Goal: Task Accomplishment & Management: Use online tool/utility

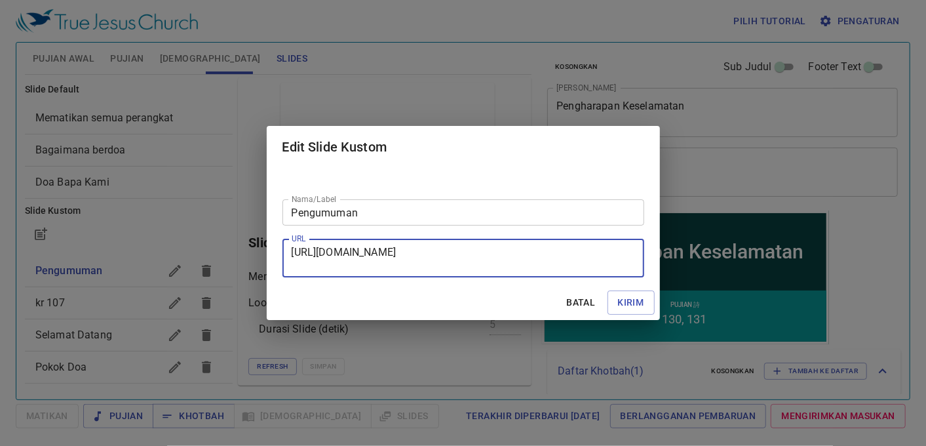
click at [572, 307] on span "Batal" at bounding box center [581, 302] width 31 height 16
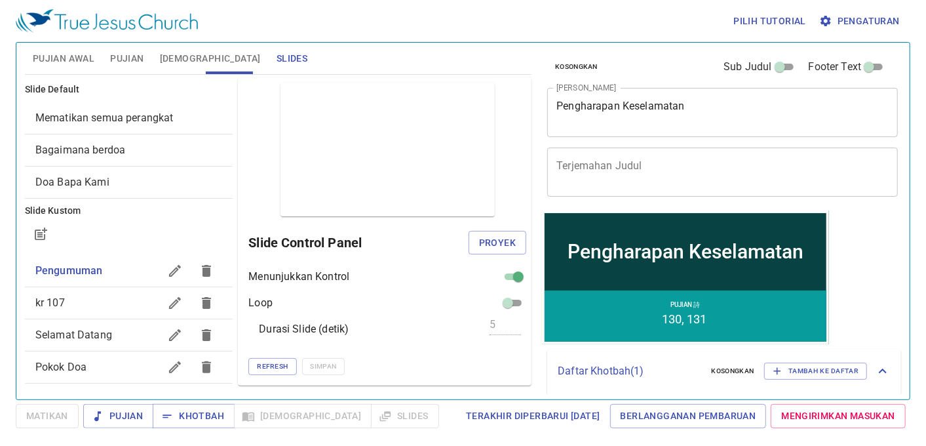
click at [527, 12] on div "Pilih tutorial Pengaturan" at bounding box center [460, 21] width 889 height 42
click at [67, 52] on span "Pujian Awal" at bounding box center [64, 58] width 62 height 16
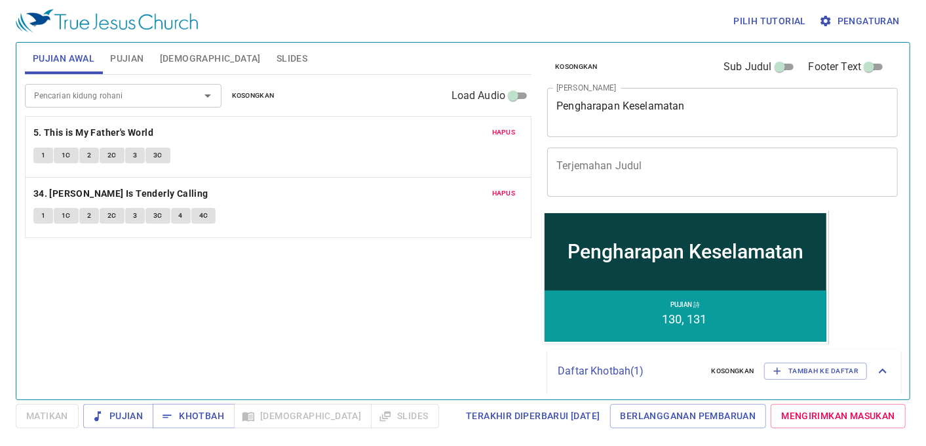
click at [273, 93] on span "Kosongkan" at bounding box center [253, 96] width 43 height 12
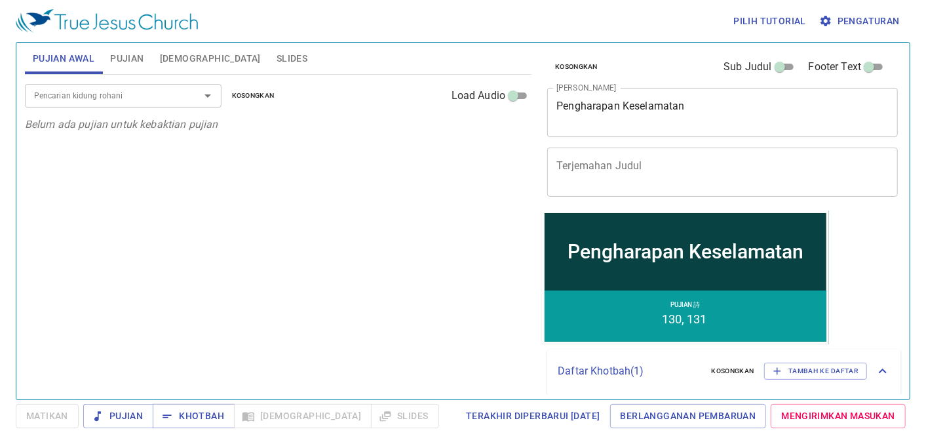
click at [154, 93] on input "Pencarian kidung rohani" at bounding box center [104, 95] width 150 height 15
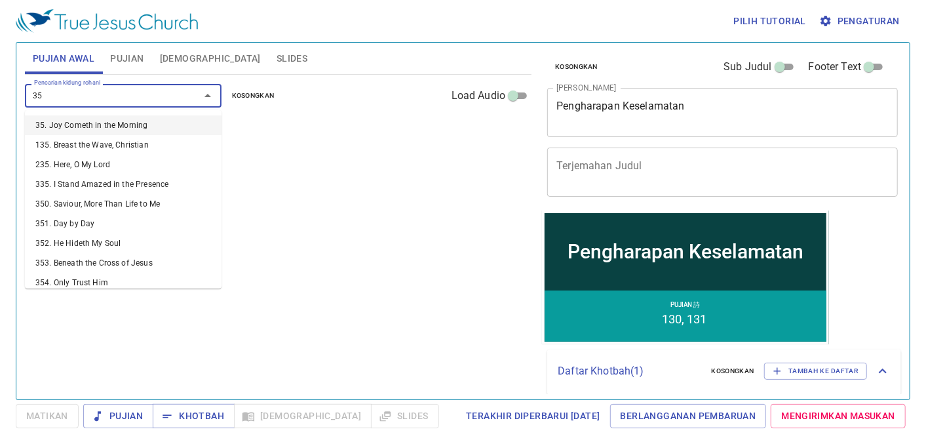
type input "359"
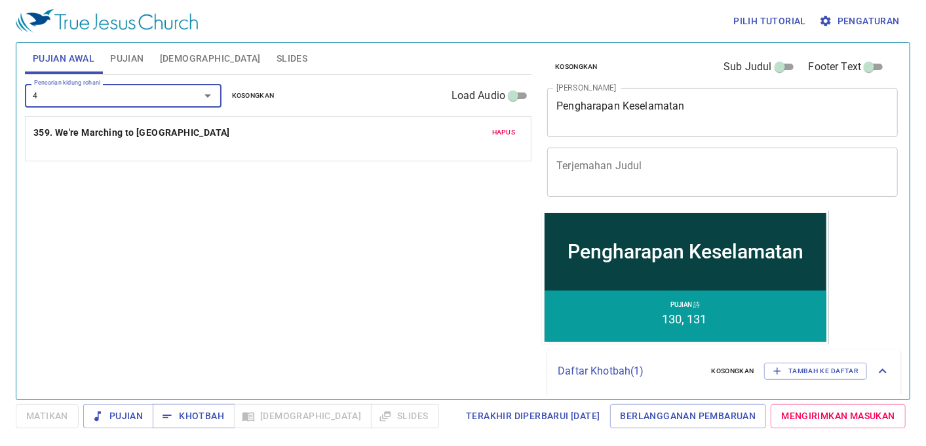
type input "44"
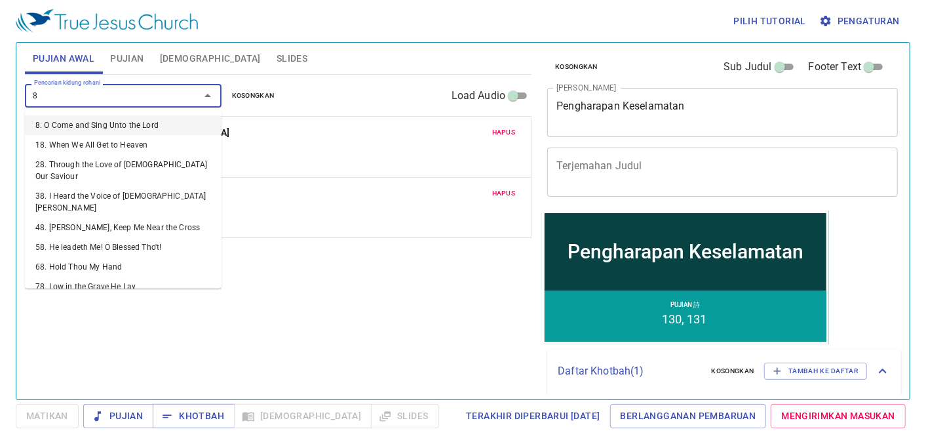
type input "87"
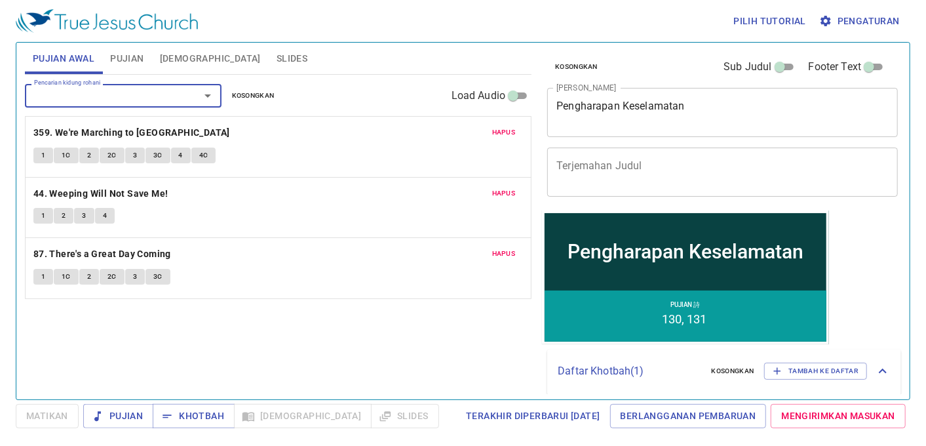
click at [128, 59] on span "Pujian" at bounding box center [126, 58] width 33 height 16
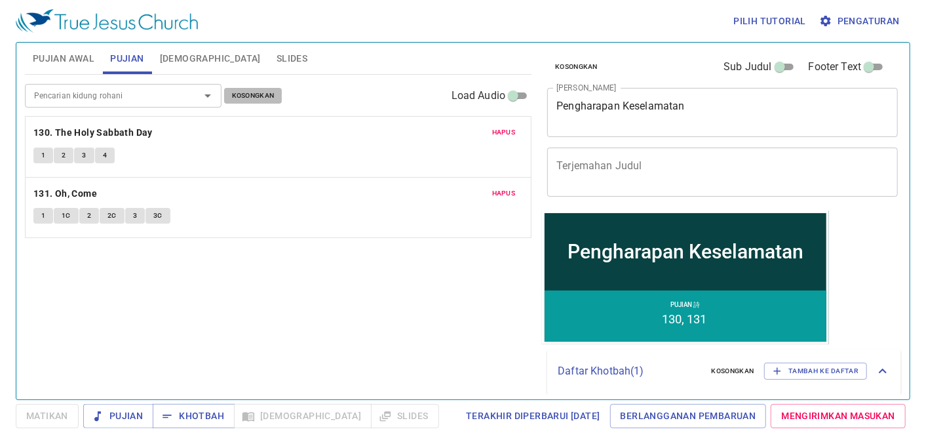
click at [273, 92] on span "Kosongkan" at bounding box center [253, 96] width 43 height 12
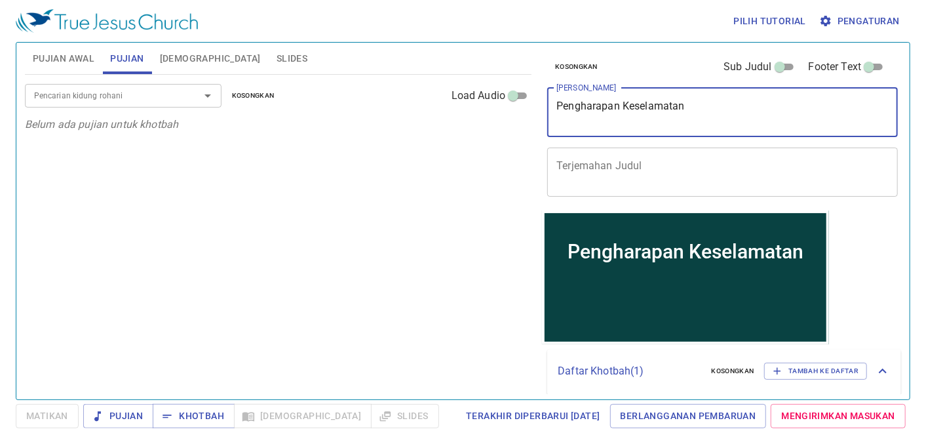
drag, startPoint x: 737, startPoint y: 109, endPoint x: 449, endPoint y: 75, distance: 289.8
click at [449, 75] on div "Pujian Awal Pujian Alkitab Slides Pencarian kidung rohani Pencarian kidung roha…" at bounding box center [463, 215] width 887 height 357
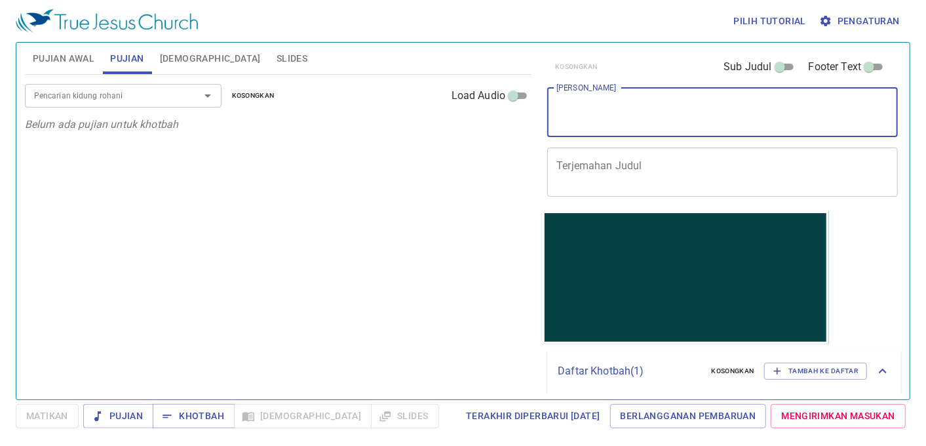
click at [85, 60] on span "Pujian Awal" at bounding box center [64, 58] width 62 height 16
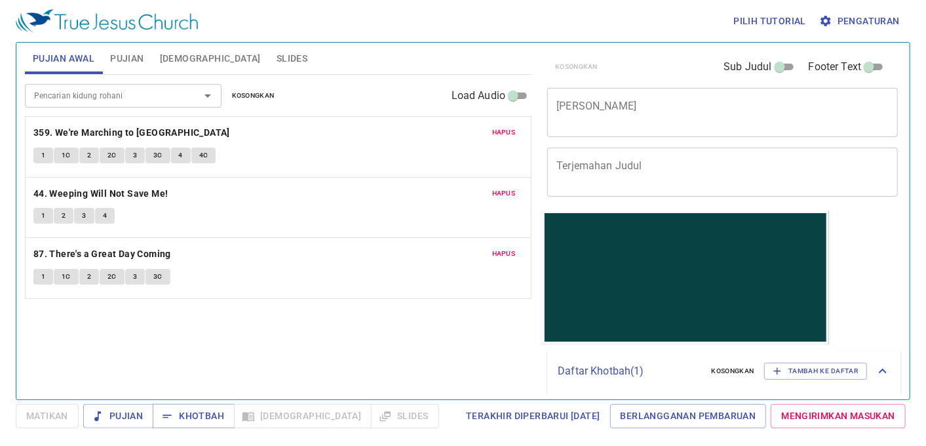
click at [144, 52] on span "Pujian" at bounding box center [126, 58] width 33 height 16
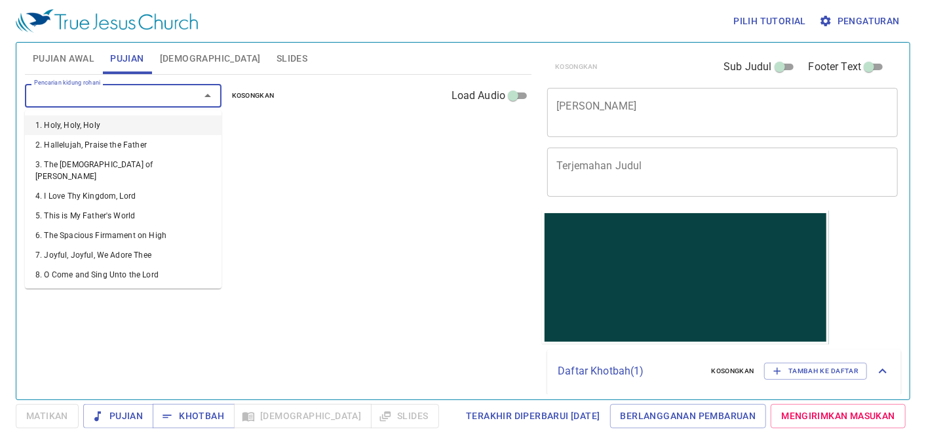
click at [119, 88] on input "Pencarian kidung rohani" at bounding box center [104, 95] width 150 height 15
type input "128"
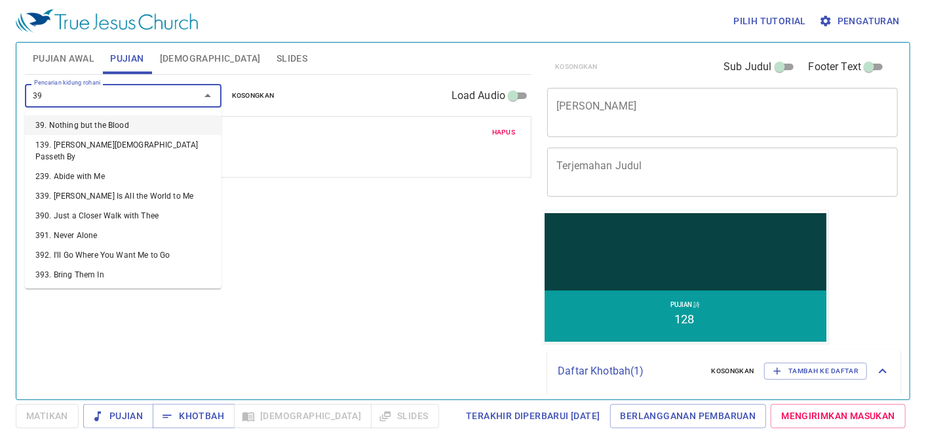
type input "3"
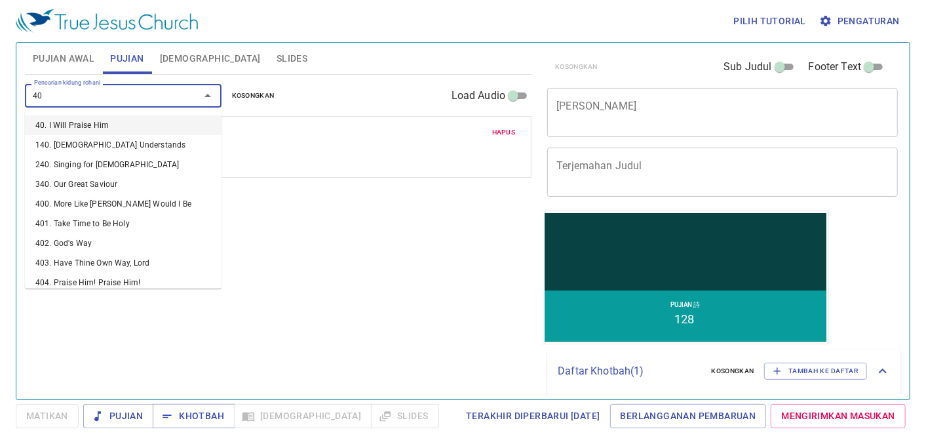
type input "409"
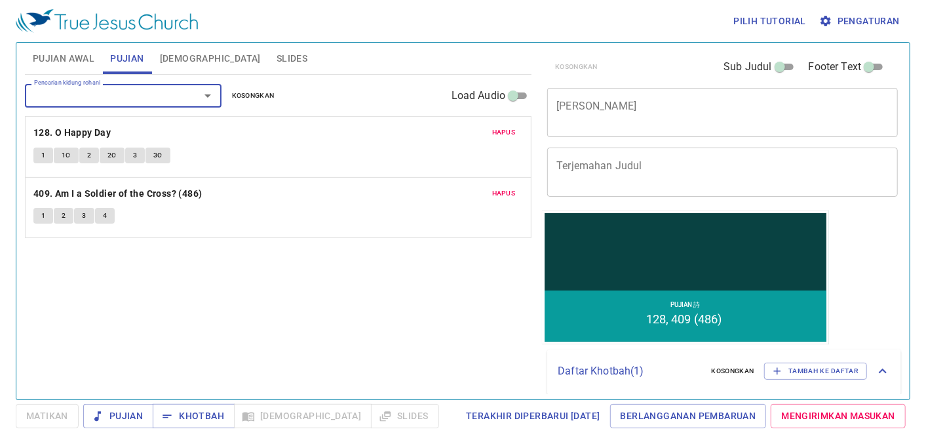
click at [796, 113] on textarea "Judul Khotbah" at bounding box center [722, 112] width 332 height 25
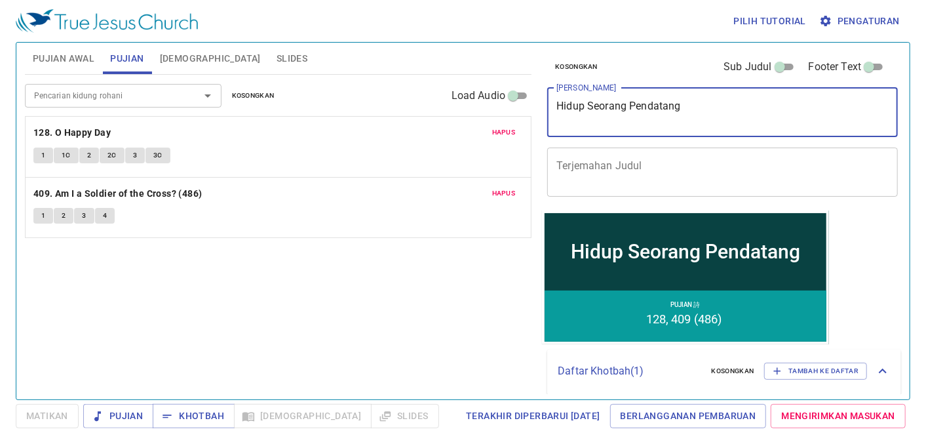
type textarea "Hidup Seorang Pendatang"
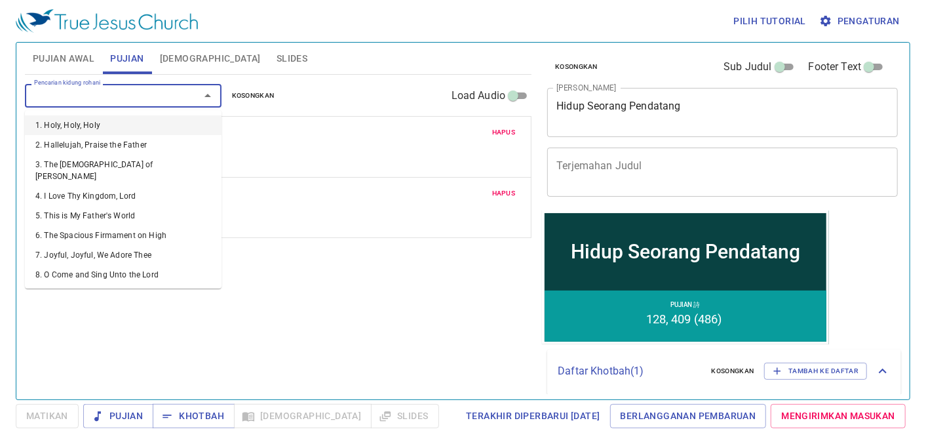
click at [75, 102] on input "Pencarian kidung rohani" at bounding box center [104, 95] width 150 height 15
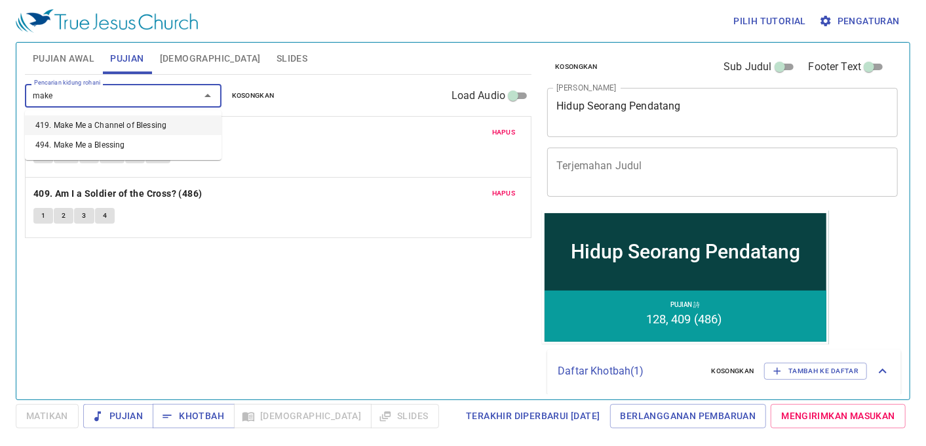
type input "make m"
click at [94, 140] on li "494. Make Me a Blessing" at bounding box center [123, 145] width 197 height 20
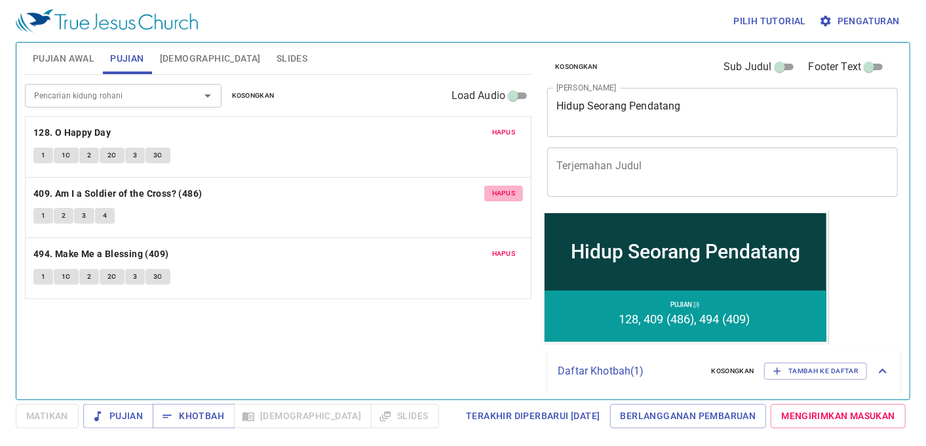
click at [494, 191] on span "Hapus" at bounding box center [504, 193] width 24 height 12
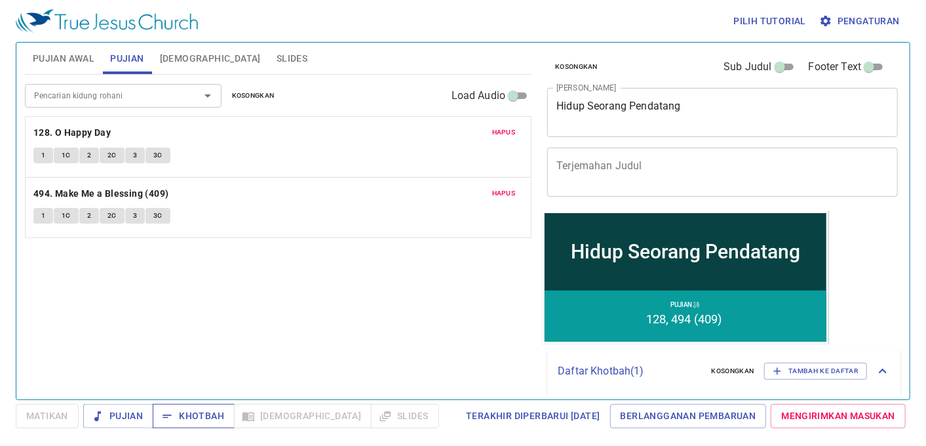
click at [205, 415] on span "Khotbah" at bounding box center [193, 416] width 61 height 16
click at [269, 49] on button "Slides" at bounding box center [292, 58] width 47 height 31
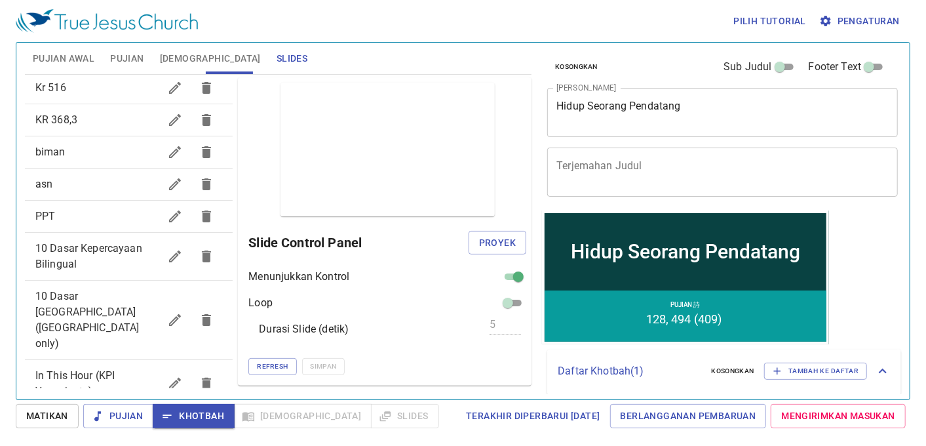
scroll to position [344, 0]
click at [109, 259] on span "10 Dasar Kepercayaan Bilingual" at bounding box center [97, 255] width 125 height 31
click at [496, 249] on span "Proyek" at bounding box center [497, 243] width 37 height 16
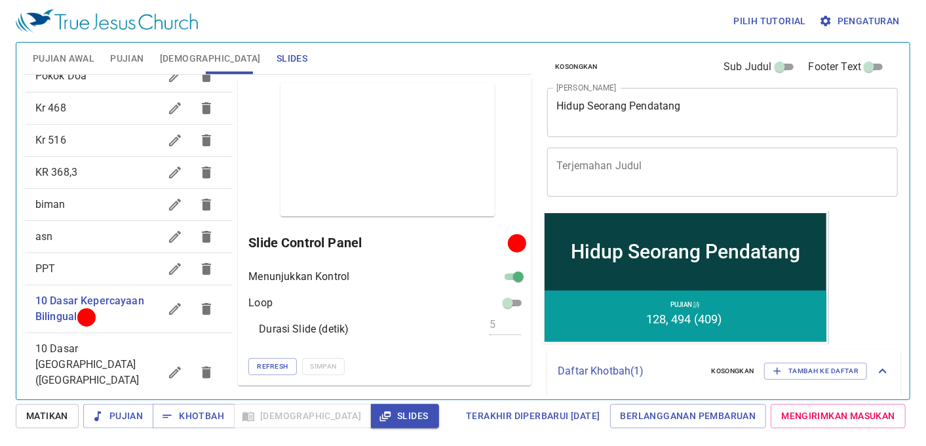
scroll to position [73, 0]
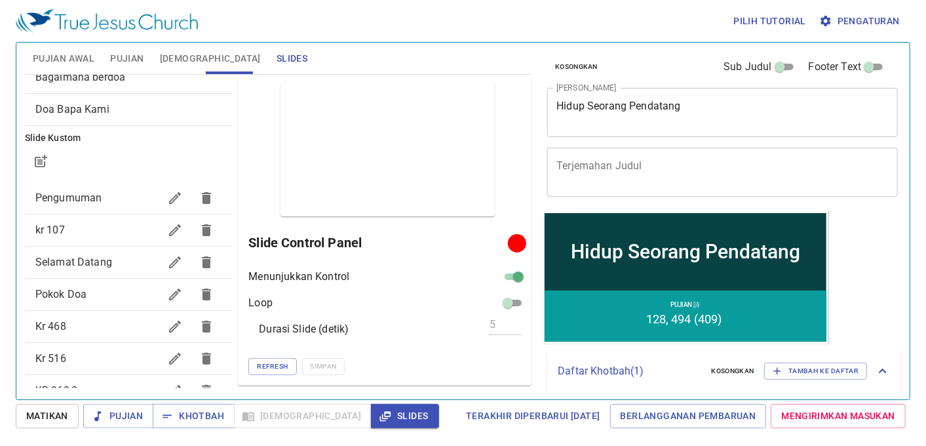
click at [126, 297] on span "Pokok Doa" at bounding box center [97, 294] width 125 height 16
click at [499, 246] on span "Proyek" at bounding box center [497, 243] width 37 height 16
click at [182, 419] on span "Khotbah" at bounding box center [193, 416] width 61 height 16
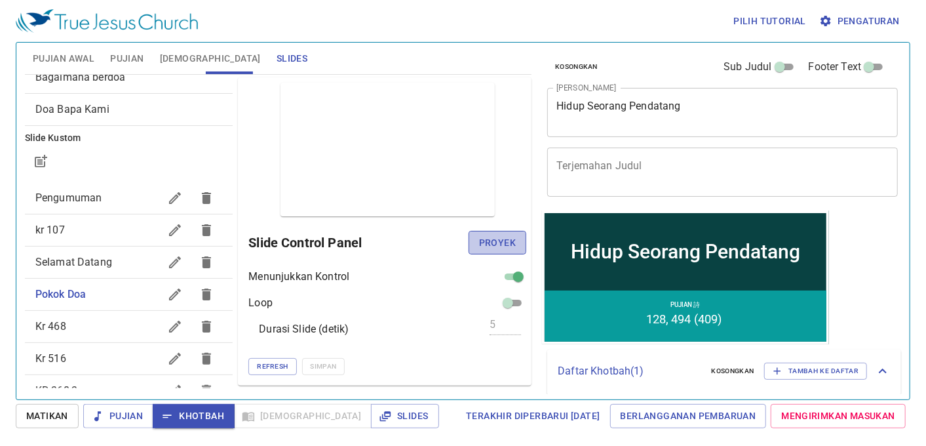
click at [507, 244] on span "Proyek" at bounding box center [497, 243] width 37 height 16
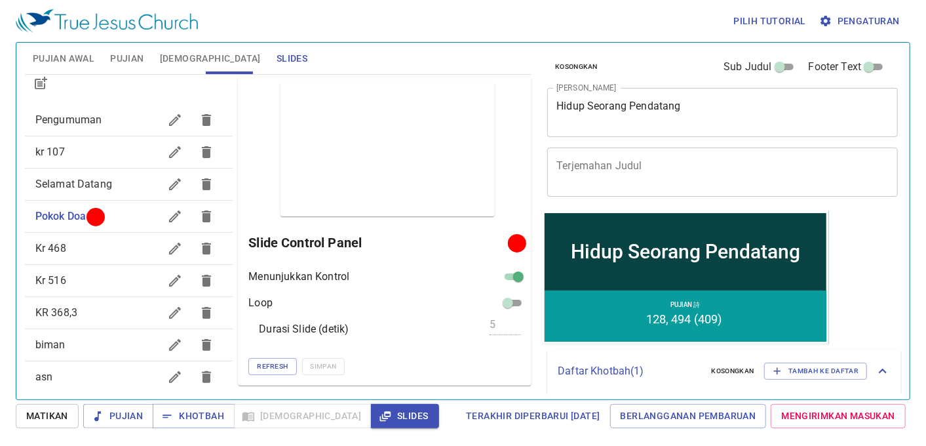
scroll to position [344, 0]
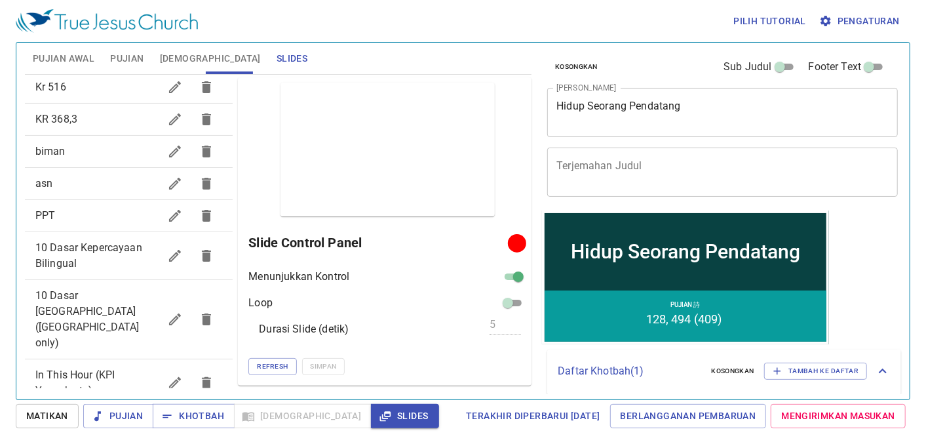
click at [120, 253] on span "10 Dasar Kepercayaan Bilingual" at bounding box center [97, 255] width 125 height 31
click at [513, 243] on span "Proyek" at bounding box center [497, 243] width 37 height 16
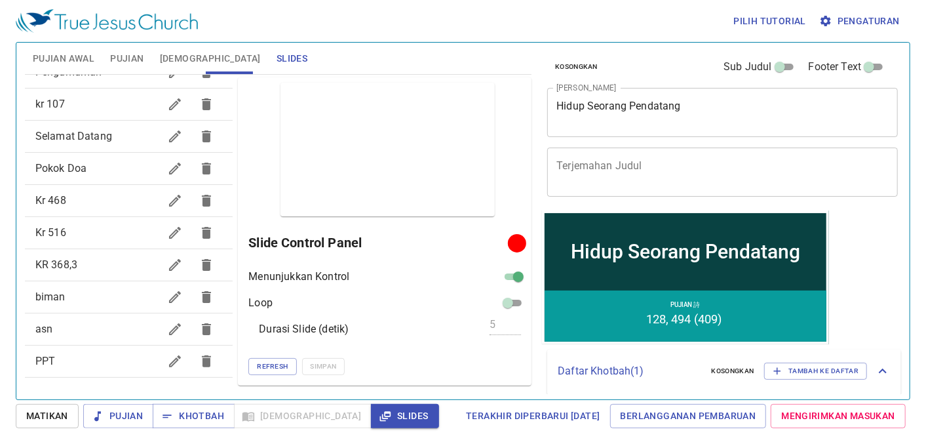
scroll to position [0, 0]
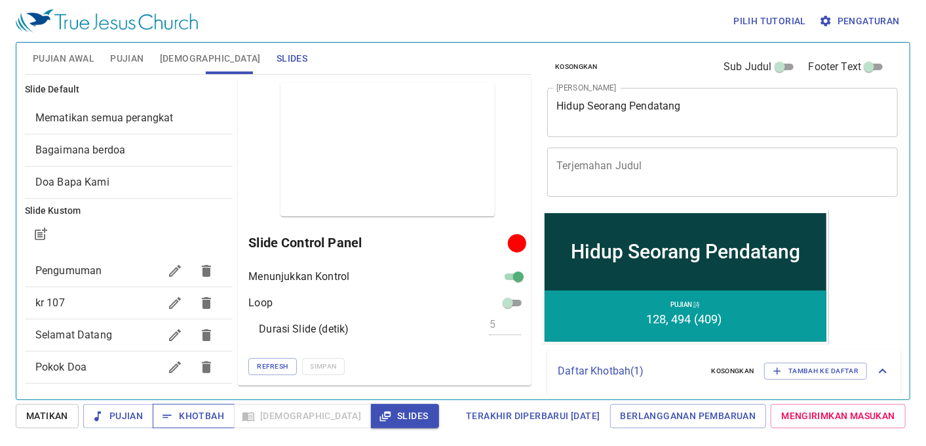
click at [211, 418] on span "Khotbah" at bounding box center [193, 416] width 61 height 16
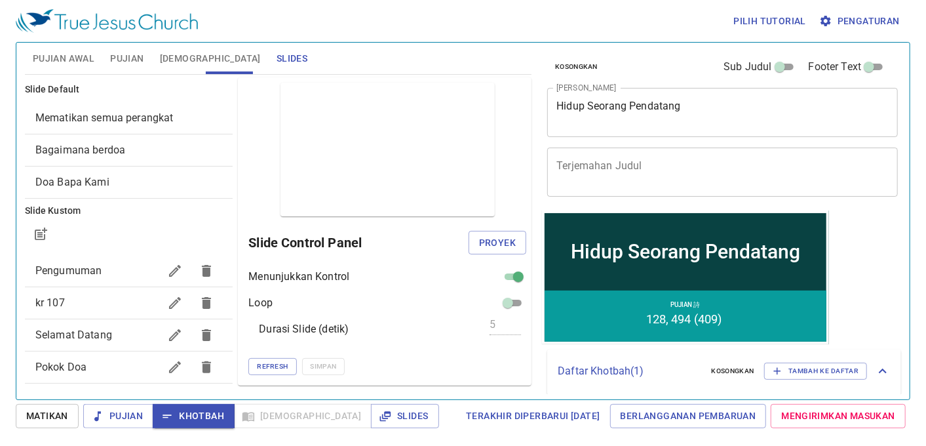
click at [153, 155] on span "Bagaimana berdoa" at bounding box center [128, 150] width 187 height 16
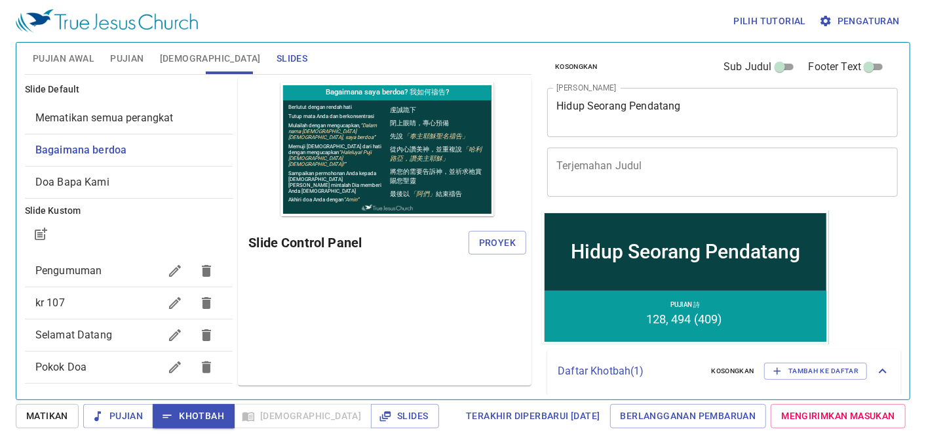
click at [79, 365] on span "Pokok Doa" at bounding box center [60, 367] width 51 height 12
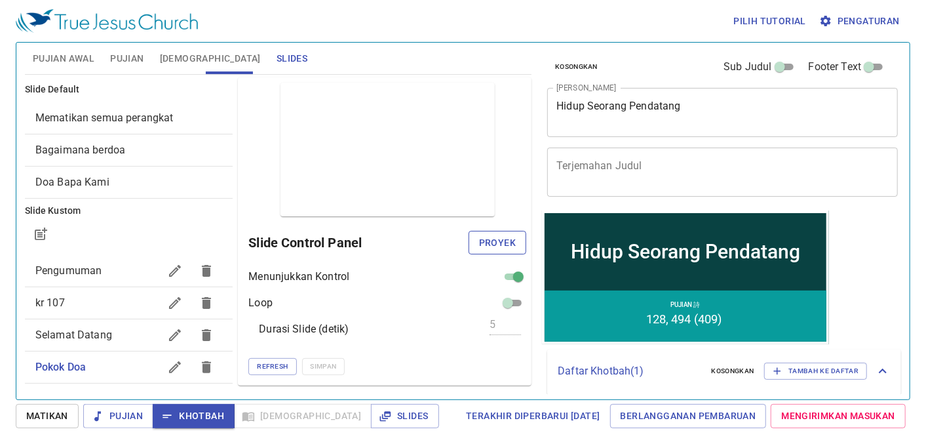
click at [505, 246] on span "Proyek" at bounding box center [497, 243] width 37 height 16
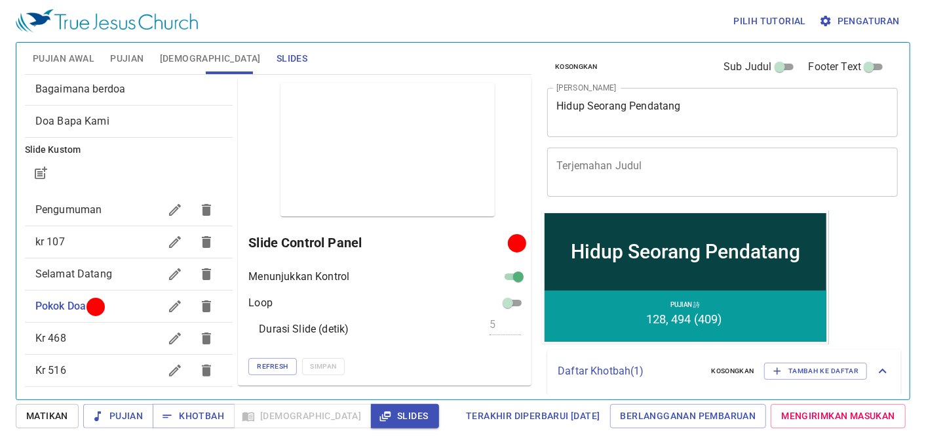
scroll to position [146, 0]
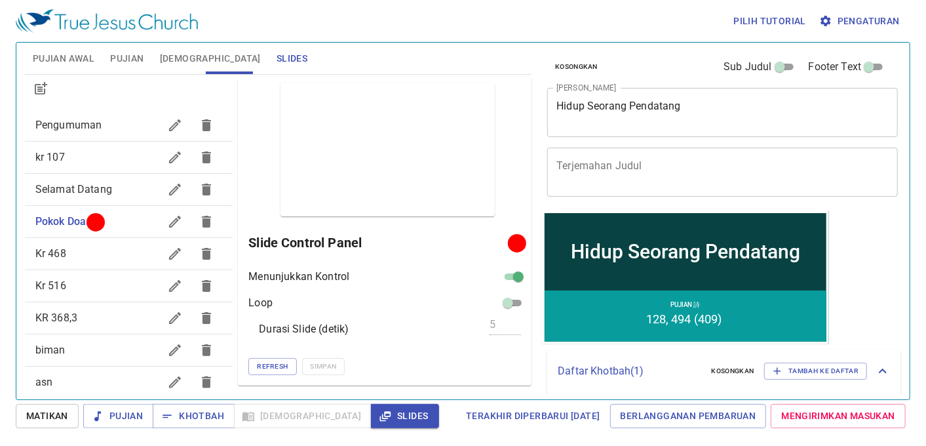
click at [70, 62] on span "Pujian Awal" at bounding box center [64, 58] width 62 height 16
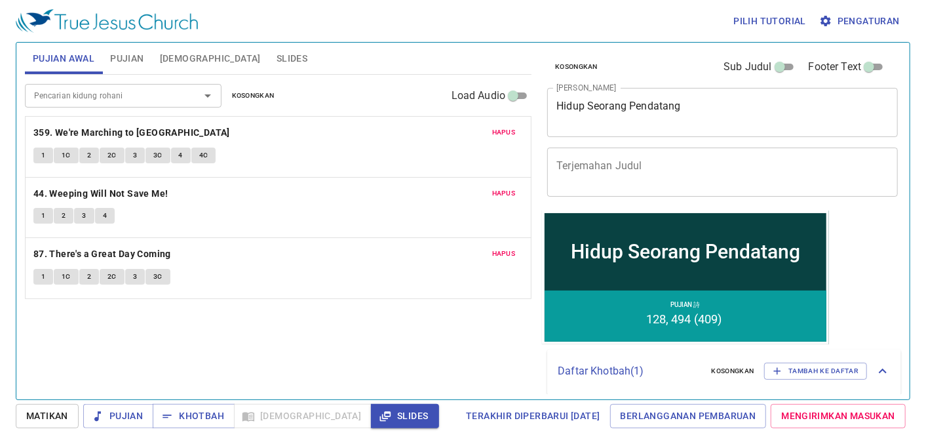
click at [44, 151] on span "1" at bounding box center [43, 155] width 4 height 12
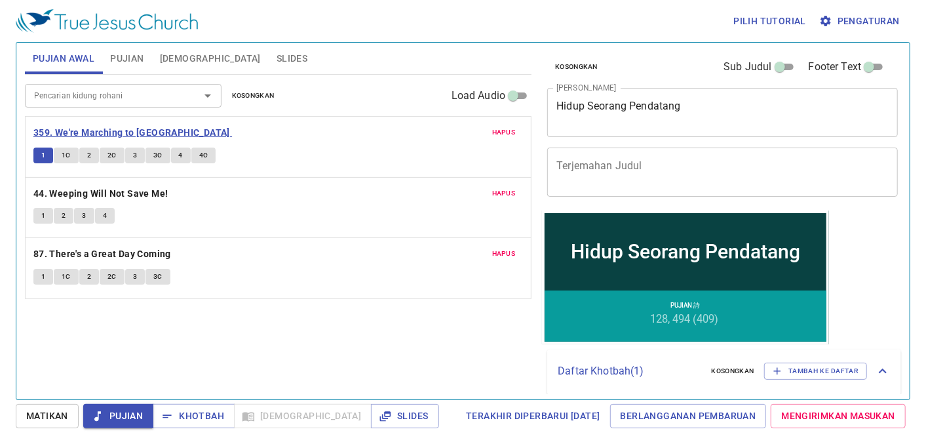
click at [107, 132] on b "359. We're Marching to Zion" at bounding box center [131, 133] width 197 height 16
click at [75, 134] on b "359. We're Marching to Zion" at bounding box center [131, 133] width 197 height 16
click at [50, 159] on button "1" at bounding box center [43, 155] width 20 height 16
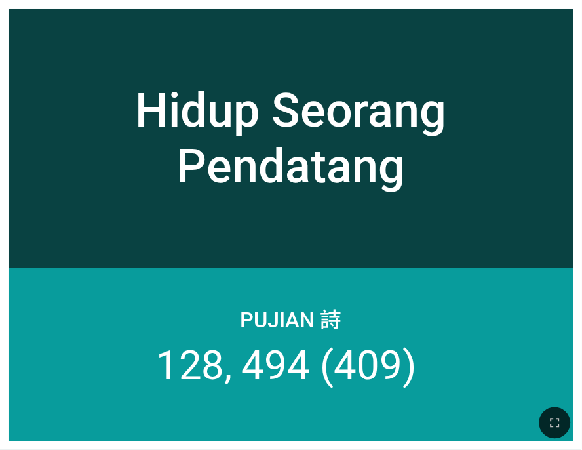
click at [331, 148] on div "Hidup Seorang Pendatang" at bounding box center [291, 138] width 547 height 111
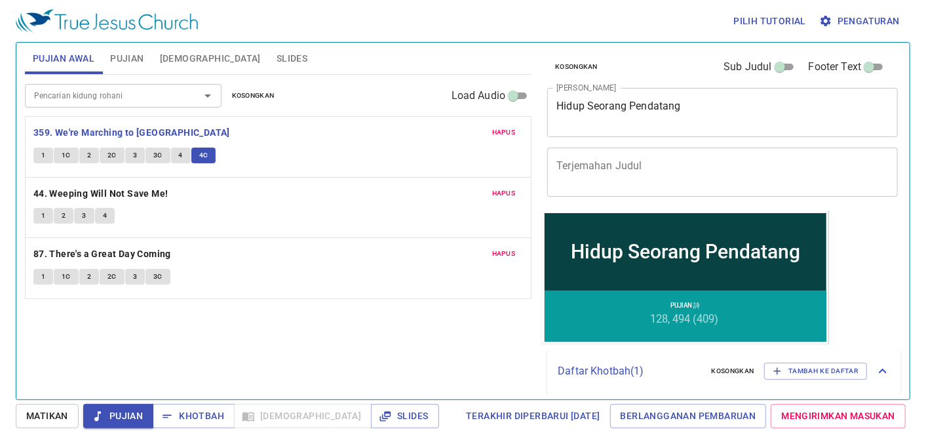
click at [132, 409] on span "Pujian" at bounding box center [118, 416] width 49 height 16
click at [66, 187] on b "44. Weeping Will Not Save Me!" at bounding box center [100, 193] width 135 height 16
click at [45, 220] on span "1" at bounding box center [43, 216] width 4 height 12
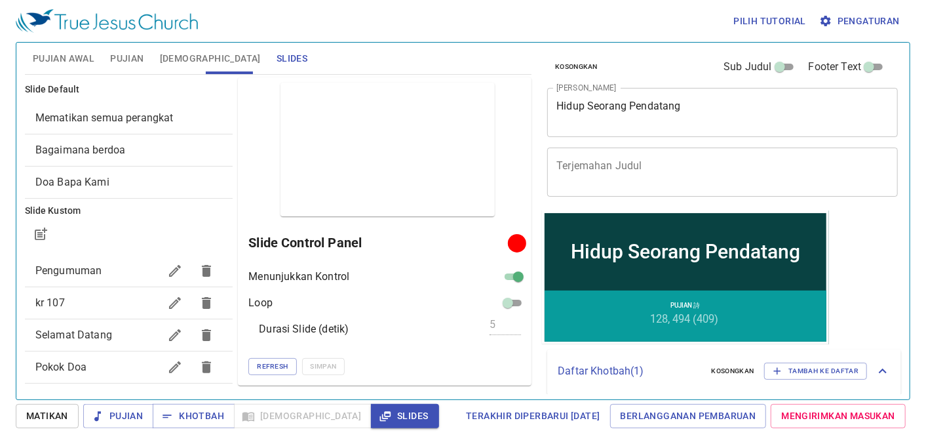
scroll to position [344, 0]
